Goal: Task Accomplishment & Management: Complete application form

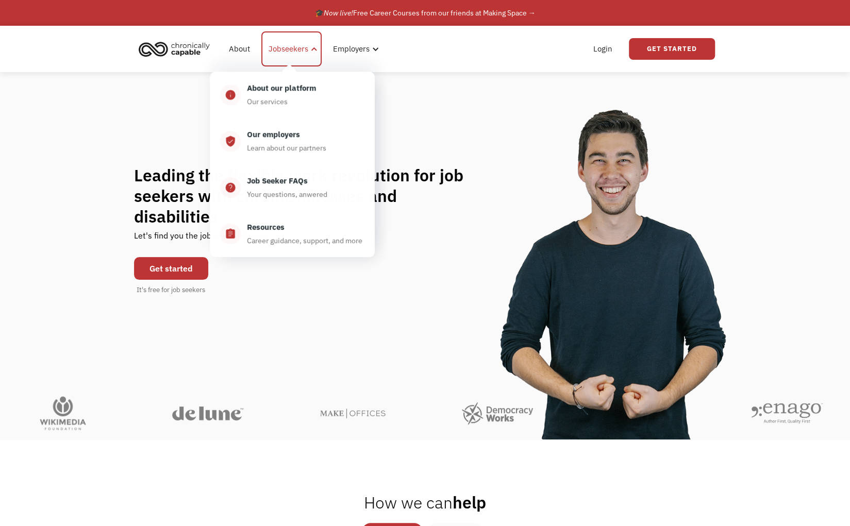
click at [298, 48] on div "Jobseekers" at bounding box center [289, 49] width 40 height 12
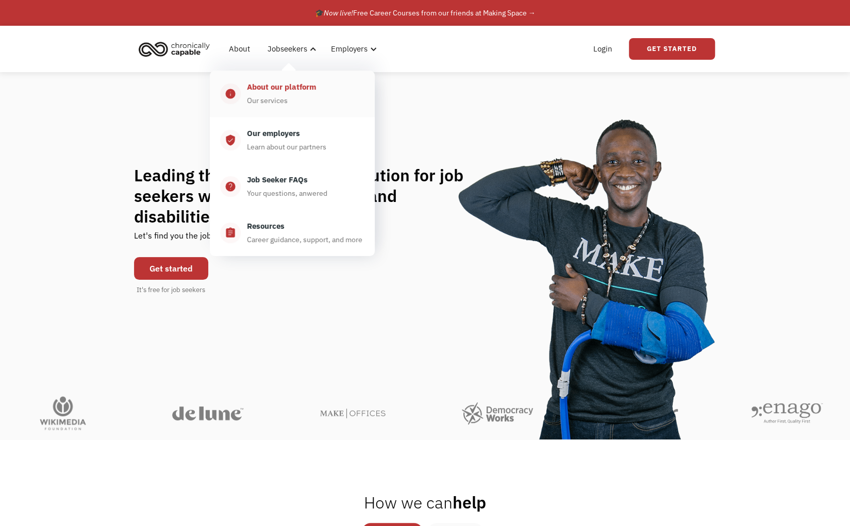
click at [284, 85] on div "About our platform" at bounding box center [281, 87] width 69 height 12
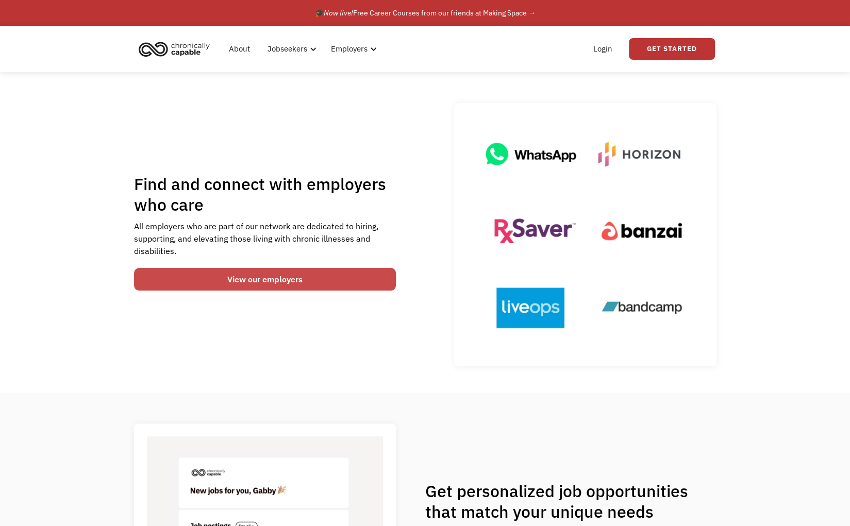
click at [286, 276] on link "View our employers" at bounding box center [265, 279] width 262 height 23
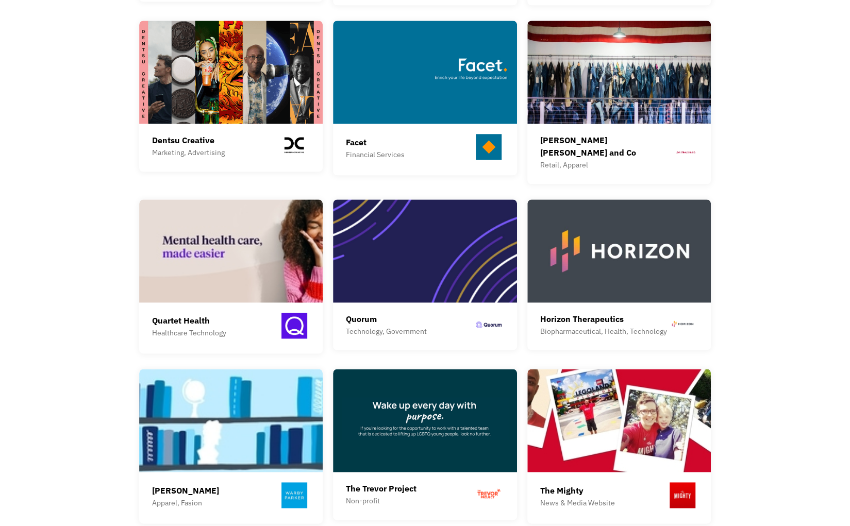
scroll to position [637, 0]
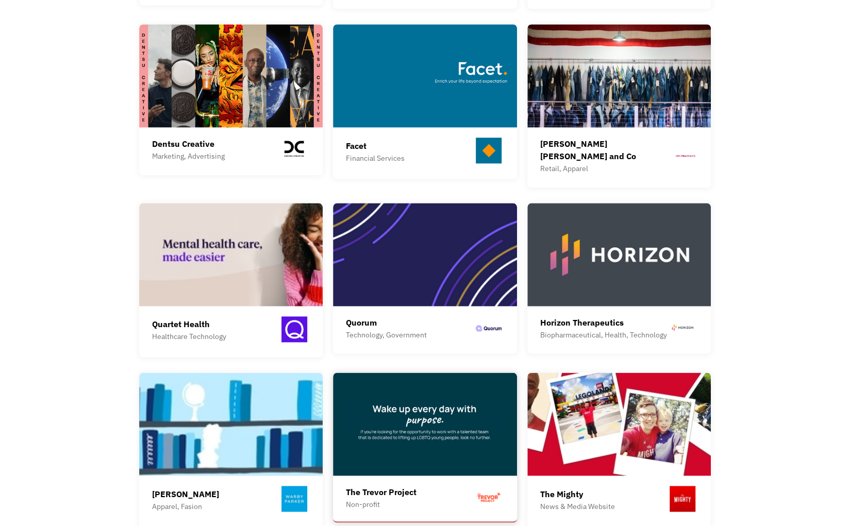
click at [396, 404] on img at bounding box center [425, 424] width 184 height 103
click at [392, 448] on img at bounding box center [425, 424] width 184 height 103
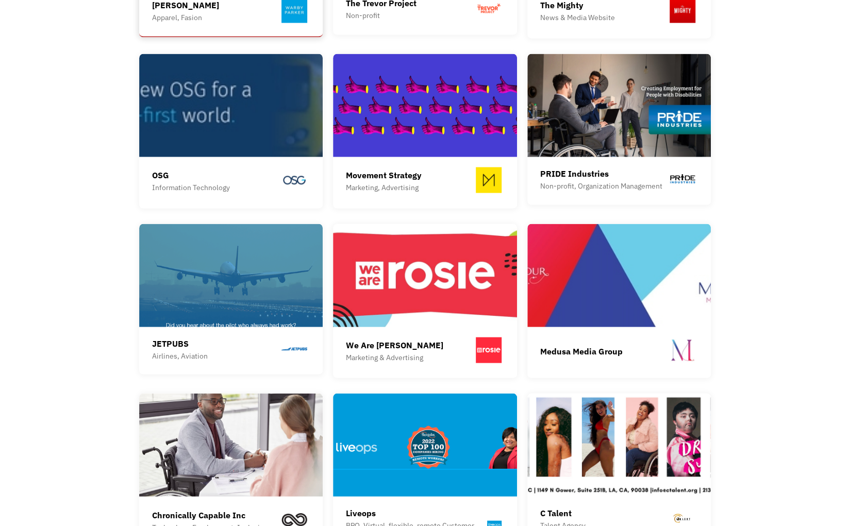
scroll to position [1119, 0]
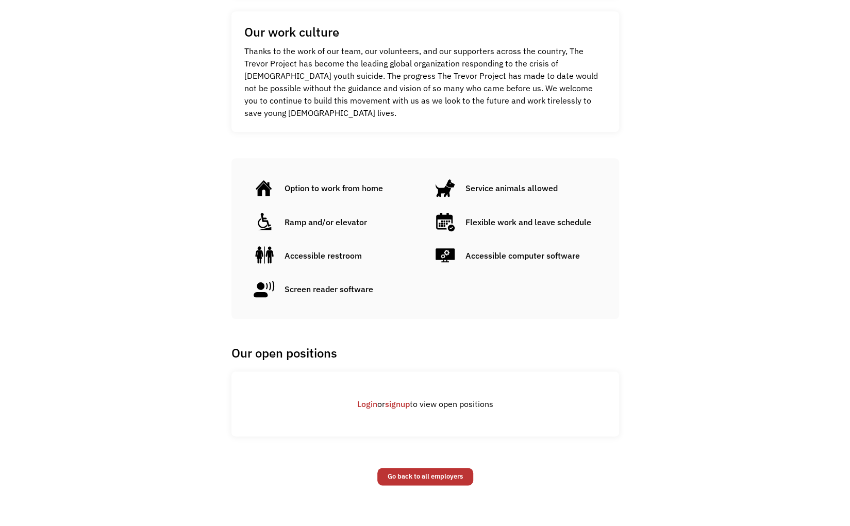
scroll to position [567, 0]
click at [393, 400] on link "signup" at bounding box center [397, 405] width 25 height 10
